Goal: Task Accomplishment & Management: Manage account settings

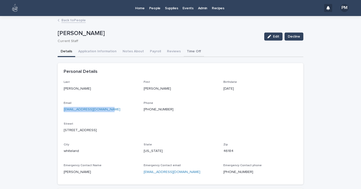
click at [186, 50] on button "Time Off" at bounding box center [194, 52] width 20 height 11
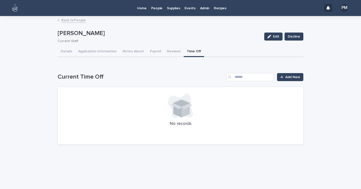
click at [156, 8] on p "People" at bounding box center [156, 5] width 11 height 11
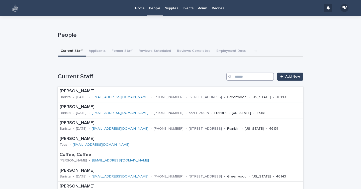
click at [241, 74] on input "Search" at bounding box center [250, 77] width 48 height 8
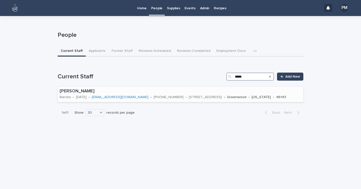
type input "*****"
click at [75, 89] on p "[PERSON_NAME]" at bounding box center [180, 92] width 241 height 6
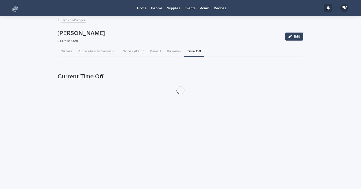
click at [185, 52] on button "Time Off" at bounding box center [194, 52] width 20 height 11
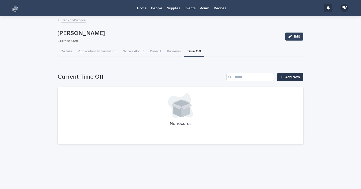
click at [291, 76] on span "Add New" at bounding box center [292, 77] width 15 height 4
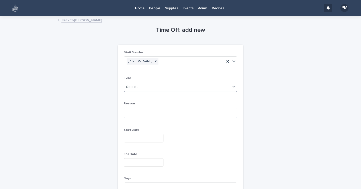
click at [154, 83] on div "Select..." at bounding box center [177, 87] width 106 height 8
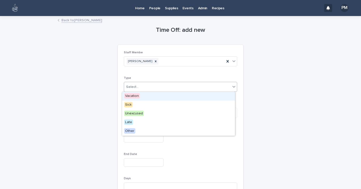
click at [134, 96] on span "Vacation" at bounding box center [132, 96] width 16 height 6
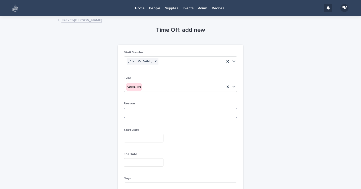
click at [136, 112] on textarea at bounding box center [180, 113] width 113 height 11
type textarea "**********"
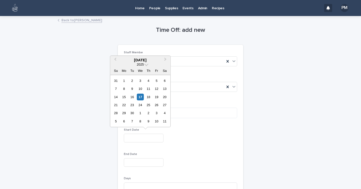
click at [139, 136] on input "text" at bounding box center [144, 138] width 40 height 9
click at [116, 58] on button "Previous Month" at bounding box center [115, 60] width 8 height 8
click at [132, 88] on div "5" at bounding box center [132, 88] width 7 height 7
type input "**********"
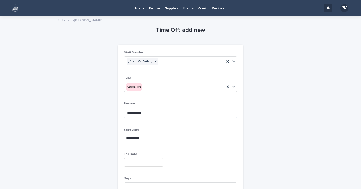
scroll to position [44, 0]
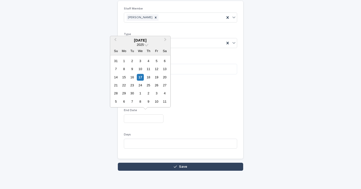
click at [136, 118] on input "text" at bounding box center [144, 118] width 40 height 9
click at [115, 42] on button "Previous Month" at bounding box center [115, 41] width 8 height 8
click at [133, 70] on div "5" at bounding box center [132, 69] width 7 height 7
type input "**********"
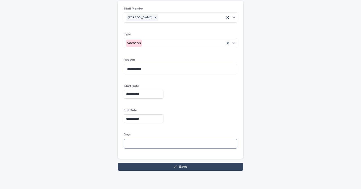
click at [149, 143] on input at bounding box center [180, 144] width 113 height 10
type input "*"
click at [158, 165] on button "Save" at bounding box center [180, 167] width 125 height 8
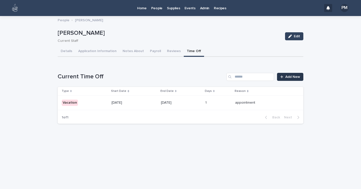
click at [288, 77] on span "Add New" at bounding box center [292, 77] width 15 height 4
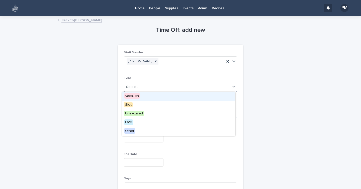
click at [151, 87] on div "Select..." at bounding box center [177, 87] width 106 height 8
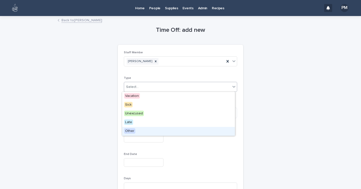
click at [130, 131] on span "Other" at bounding box center [129, 131] width 11 height 6
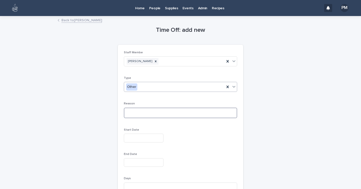
click at [134, 113] on textarea at bounding box center [180, 113] width 113 height 11
type textarea "**********"
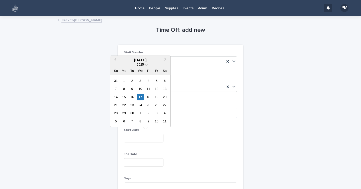
click at [140, 138] on input "text" at bounding box center [144, 138] width 40 height 9
click at [133, 106] on div "23" at bounding box center [132, 105] width 7 height 7
type input "**********"
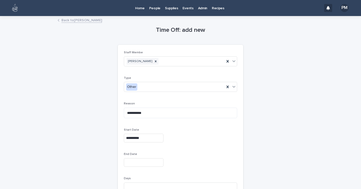
click at [144, 163] on input "text" at bounding box center [144, 162] width 40 height 9
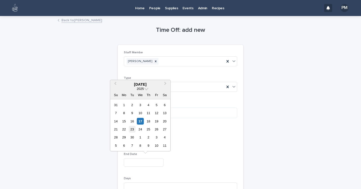
click at [133, 129] on div "23" at bounding box center [132, 129] width 7 height 7
type input "**********"
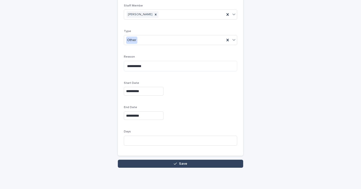
scroll to position [47, 0]
click at [151, 163] on button "Save" at bounding box center [180, 164] width 125 height 8
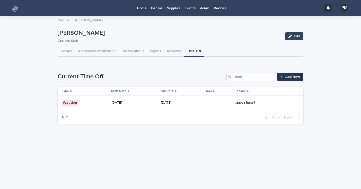
click at [291, 76] on span "Add New" at bounding box center [292, 77] width 15 height 4
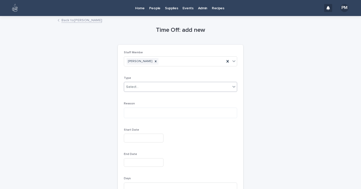
click at [139, 90] on div "Select..." at bounding box center [177, 87] width 106 height 8
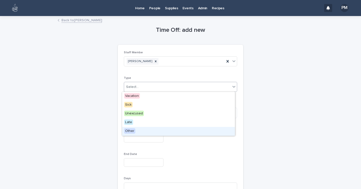
click at [134, 133] on span "Other" at bounding box center [129, 131] width 11 height 6
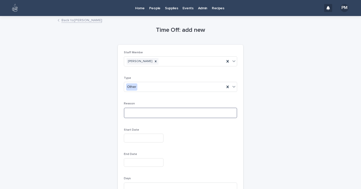
click at [133, 114] on textarea at bounding box center [180, 113] width 113 height 11
drag, startPoint x: 133, startPoint y: 114, endPoint x: 233, endPoint y: -30, distance: 175.8
click at [233, 0] on html "Home People Supplies Events Admin Recipes PM Back to [PERSON_NAME] Loading... S…" at bounding box center [180, 94] width 361 height 189
type textarea "**********"
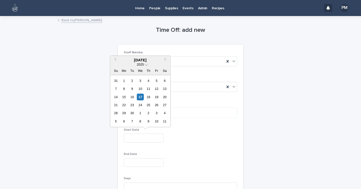
click at [148, 136] on input "text" at bounding box center [144, 138] width 40 height 9
click at [165, 60] on span "Next Month" at bounding box center [165, 60] width 0 height 7
click at [167, 59] on button "Next Month" at bounding box center [166, 60] width 8 height 8
click at [163, 98] on div "20" at bounding box center [164, 97] width 7 height 7
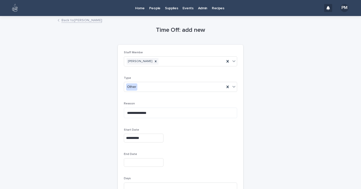
type input "**********"
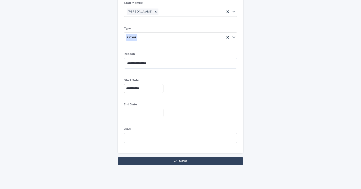
click at [152, 112] on input "text" at bounding box center [144, 113] width 40 height 9
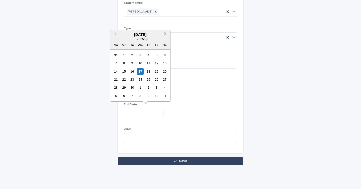
click at [165, 34] on span "Next Month" at bounding box center [165, 34] width 0 height 7
click at [164, 72] on div "20" at bounding box center [164, 71] width 7 height 7
type input "**********"
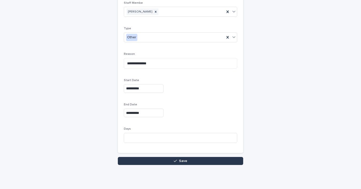
click at [166, 162] on button "Save" at bounding box center [180, 161] width 125 height 8
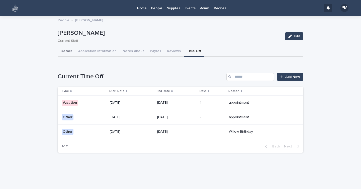
click at [69, 50] on button "Details" at bounding box center [67, 51] width 18 height 11
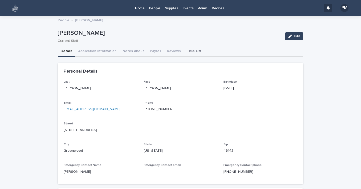
click at [190, 50] on button "Time Off" at bounding box center [194, 51] width 20 height 11
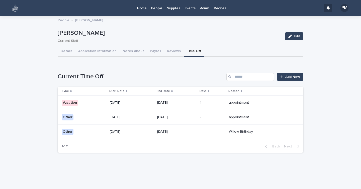
click at [82, 116] on p "Other" at bounding box center [84, 117] width 44 height 6
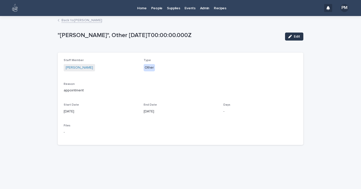
click at [297, 38] on span "Edit" at bounding box center [297, 37] width 6 height 4
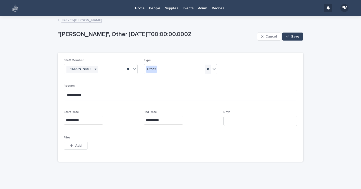
click at [207, 68] on icon at bounding box center [208, 69] width 2 height 3
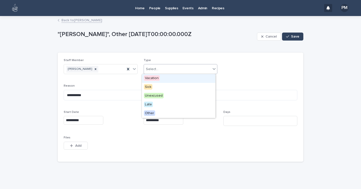
click at [202, 68] on div "Select..." at bounding box center [177, 69] width 67 height 8
click at [159, 77] on span "Vacation" at bounding box center [152, 78] width 16 height 6
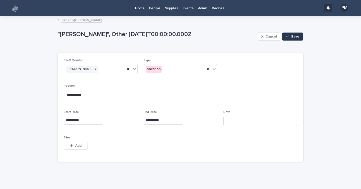
click at [291, 35] on span "Save" at bounding box center [295, 37] width 8 height 4
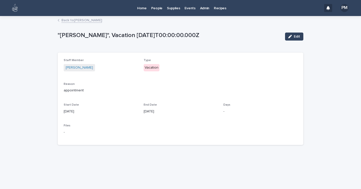
click at [87, 21] on link "Back to [PERSON_NAME]" at bounding box center [81, 20] width 41 height 6
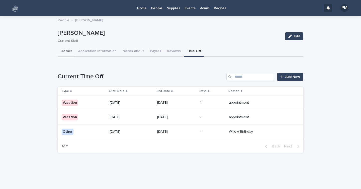
click at [67, 52] on button "Details" at bounding box center [67, 51] width 18 height 11
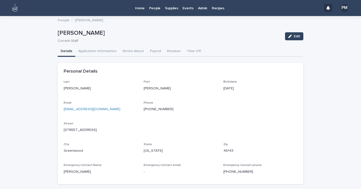
click at [155, 9] on p "People" at bounding box center [154, 5] width 11 height 11
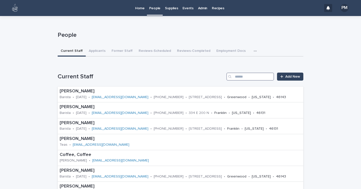
click at [253, 76] on input "Search" at bounding box center [250, 77] width 48 height 8
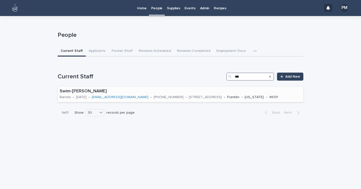
type input "***"
click at [87, 92] on p "Swim-[PERSON_NAME]" at bounding box center [180, 92] width 241 height 6
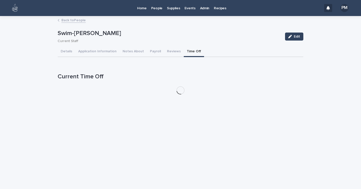
click at [188, 50] on button "Time Off" at bounding box center [194, 52] width 20 height 11
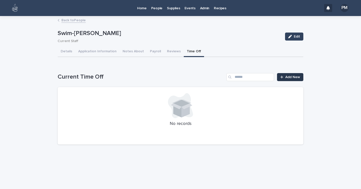
click at [296, 76] on span "Add New" at bounding box center [292, 77] width 15 height 4
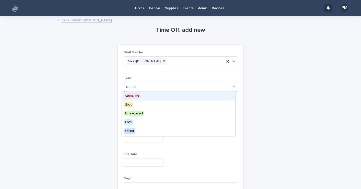
click at [156, 86] on div "Select..." at bounding box center [177, 87] width 106 height 8
click at [137, 96] on span "Vacation" at bounding box center [132, 96] width 16 height 6
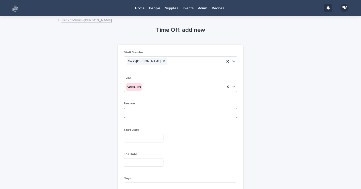
click at [157, 115] on textarea at bounding box center [180, 113] width 113 height 11
type textarea "**********"
click at [147, 140] on input "text" at bounding box center [144, 138] width 40 height 9
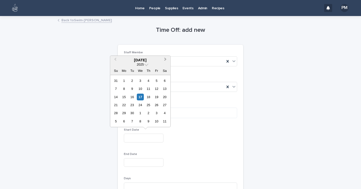
click at [165, 58] on button "Next Month" at bounding box center [166, 60] width 8 height 8
click at [125, 96] on div "13" at bounding box center [123, 97] width 7 height 7
type input "**********"
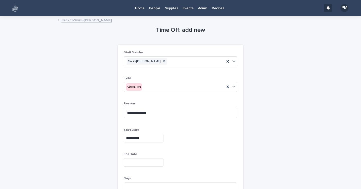
click at [140, 161] on input "text" at bounding box center [144, 162] width 40 height 9
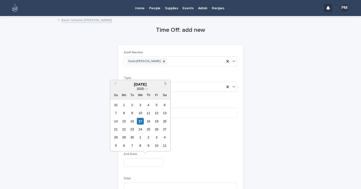
click at [165, 83] on span "Next Month" at bounding box center [165, 84] width 0 height 7
click at [164, 125] on div "12 13 14 15 16 17 18" at bounding box center [140, 121] width 57 height 8
click at [166, 121] on div "18" at bounding box center [164, 121] width 7 height 7
type input "**********"
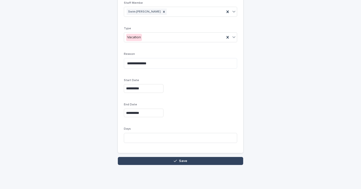
scroll to position [50, 0]
click at [145, 139] on input at bounding box center [180, 138] width 113 height 10
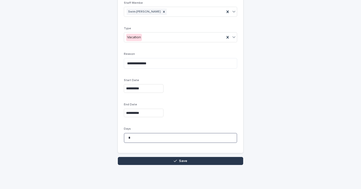
type input "*"
click at [148, 161] on button "Save" at bounding box center [180, 161] width 125 height 8
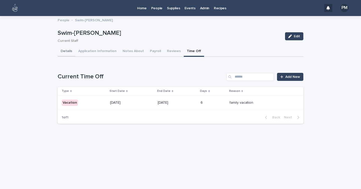
click at [67, 49] on button "Details" at bounding box center [67, 51] width 18 height 11
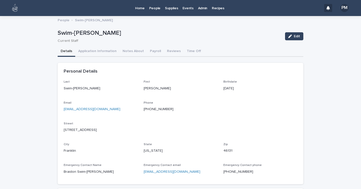
click at [140, 9] on p "Home" at bounding box center [140, 5] width 10 height 11
